Goal: Information Seeking & Learning: Learn about a topic

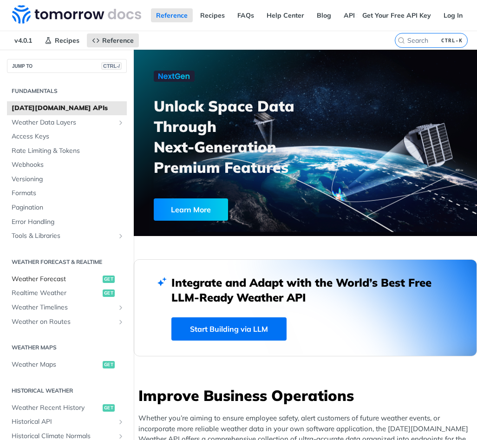
click at [50, 278] on span "Weather Forecast" at bounding box center [56, 279] width 89 height 9
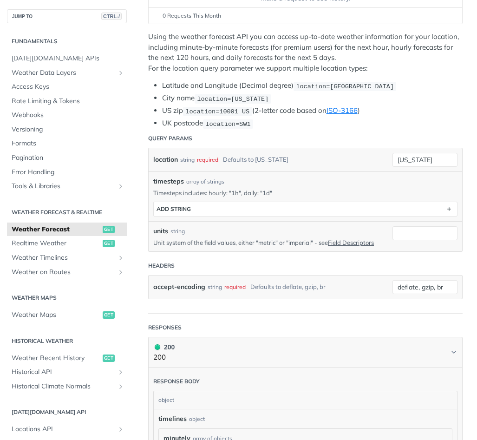
scroll to position [390, 0]
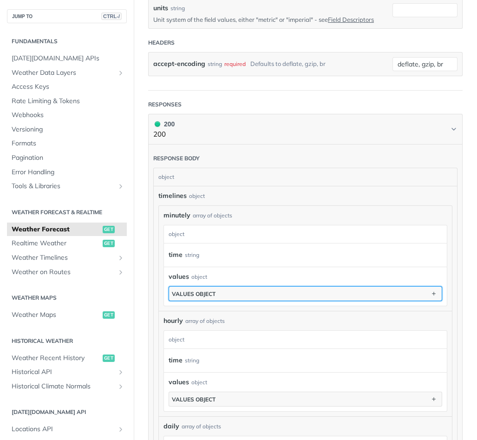
click at [323, 301] on button "values object" at bounding box center [305, 294] width 273 height 14
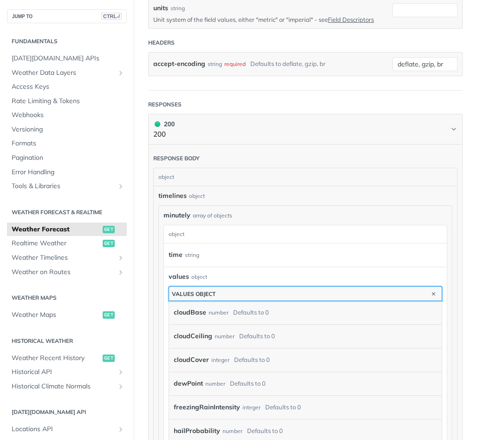
click at [323, 301] on button "values object" at bounding box center [305, 294] width 273 height 14
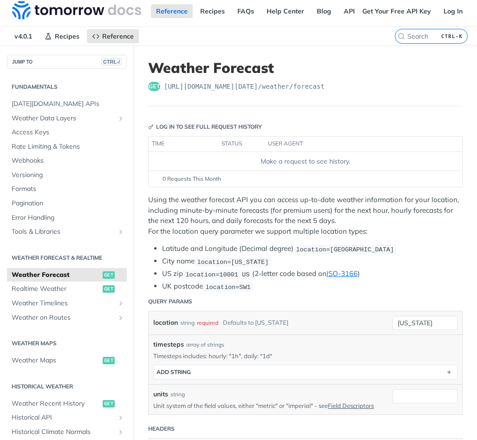
scroll to position [0, 0]
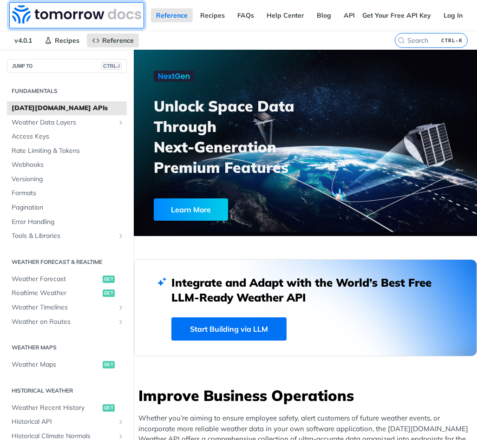
click at [47, 16] on img at bounding box center [76, 14] width 129 height 19
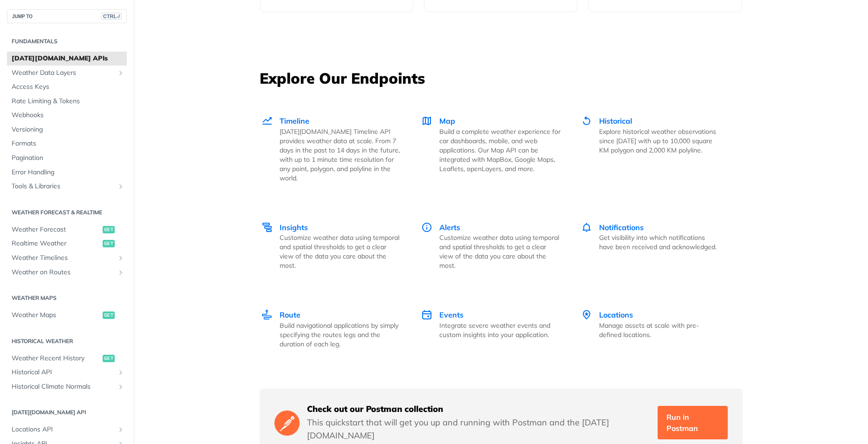
scroll to position [949, 0]
